Goal: Check status: Check status

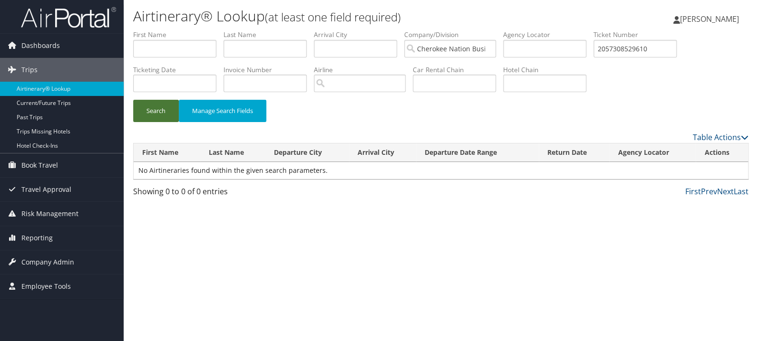
type input "2057308529610"
click at [144, 111] on button "Search" at bounding box center [156, 111] width 46 height 22
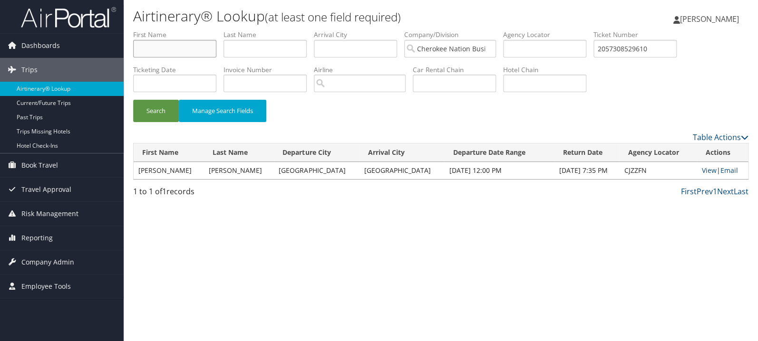
click at [162, 48] on input "text" at bounding box center [174, 49] width 83 height 18
type input "[PERSON_NAME]"
click at [133, 100] on button "Search" at bounding box center [156, 111] width 46 height 22
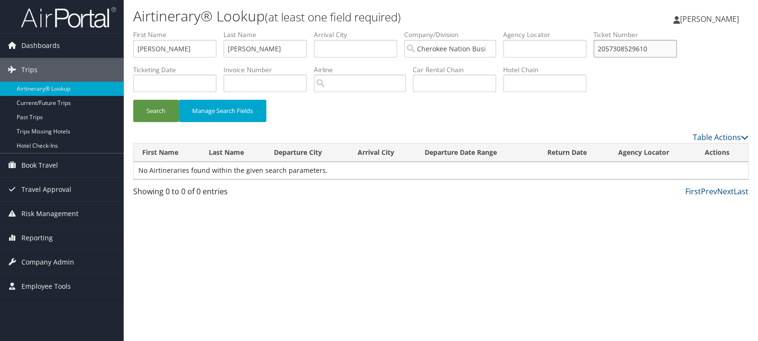
click at [642, 52] on input "2057308529610" at bounding box center [634, 49] width 83 height 18
click at [293, 44] on input "[PERSON_NAME]" at bounding box center [264, 49] width 83 height 18
type input "callahanjr"
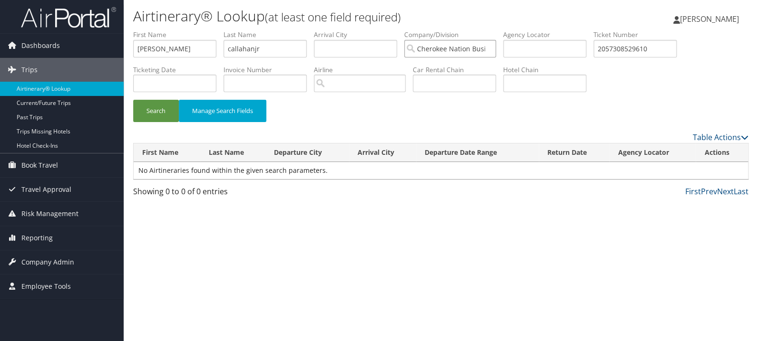
scroll to position [0, 61]
click at [133, 100] on button "Search" at bounding box center [156, 111] width 46 height 22
click at [258, 45] on input "callahanjr" at bounding box center [264, 49] width 83 height 18
type input "[PERSON_NAME]"
click at [158, 118] on button "Search" at bounding box center [156, 111] width 46 height 22
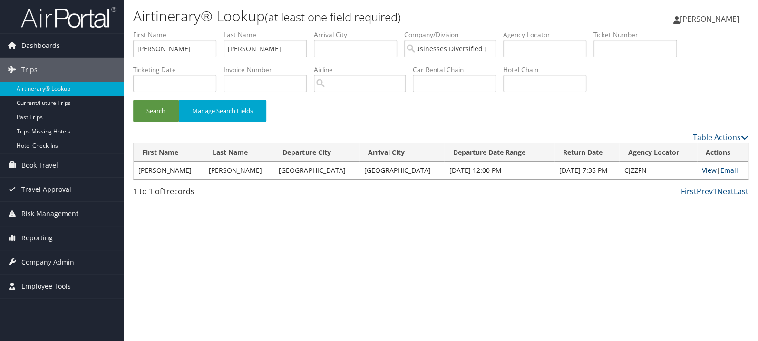
click at [707, 169] on link "View" at bounding box center [708, 170] width 15 height 9
